Goal: Register for event/course: Register for event/course

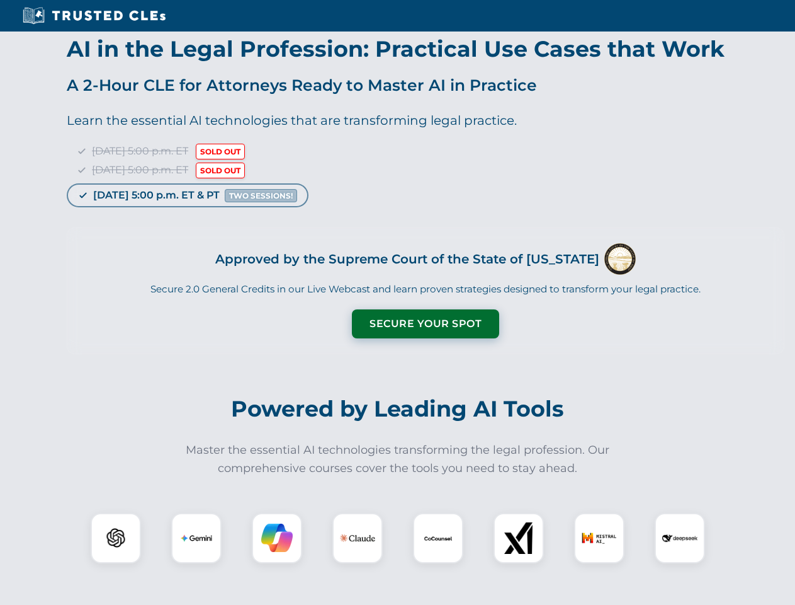
click at [425, 324] on button "Secure Your Spot" at bounding box center [425, 323] width 147 height 29
click at [116, 538] on img at bounding box center [116, 538] width 37 height 37
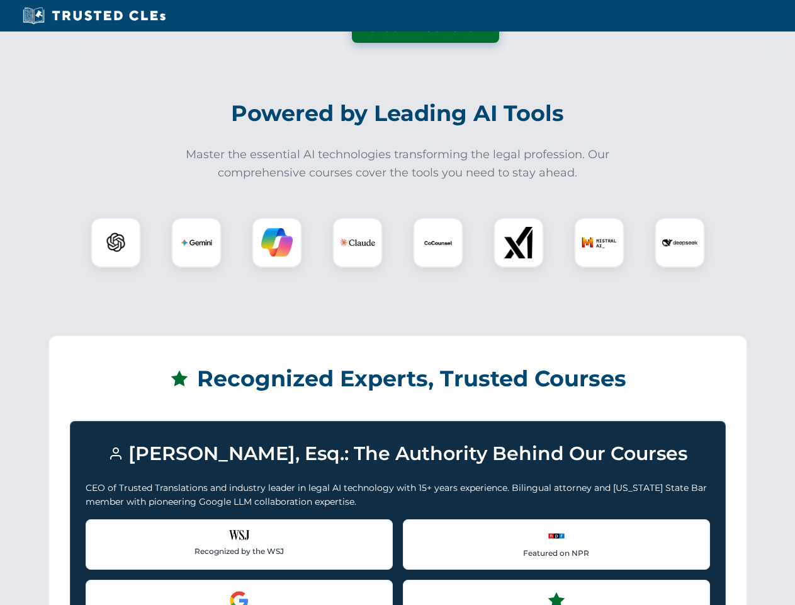
click at [196, 538] on div "Recognized by the WSJ [PERSON_NAME] was featured for his expertise in AI legal …" at bounding box center [239, 544] width 307 height 50
click at [277, 538] on div "Recognized by the WSJ [PERSON_NAME] was featured for his expertise in AI legal …" at bounding box center [239, 544] width 307 height 50
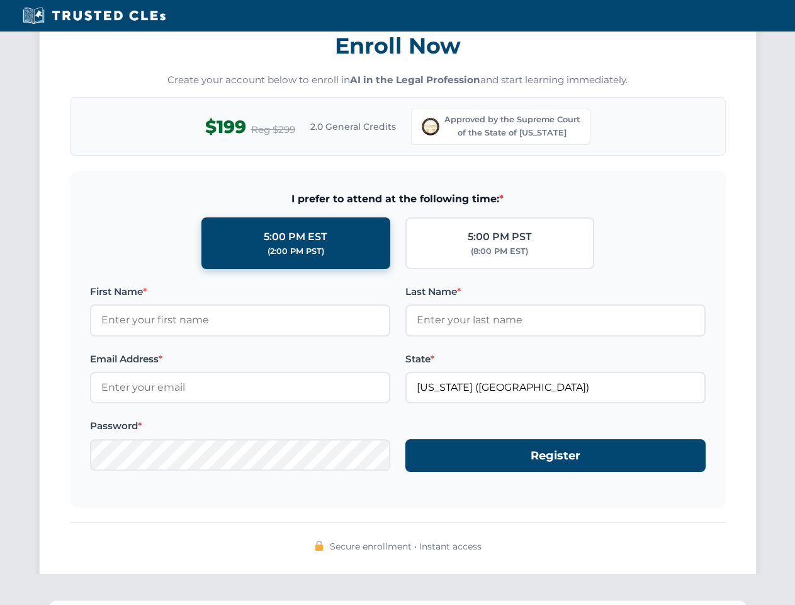
click at [438, 538] on div "Secure enrollment • Instant access" at bounding box center [398, 546] width 656 height 16
click at [519, 538] on div "Secure enrollment • Instant access" at bounding box center [398, 546] width 656 height 16
click at [600, 538] on div "Secure enrollment • Instant access" at bounding box center [398, 546] width 656 height 16
click at [680, 538] on div "Secure enrollment • Instant access" at bounding box center [398, 546] width 656 height 16
